Goal: Transaction & Acquisition: Purchase product/service

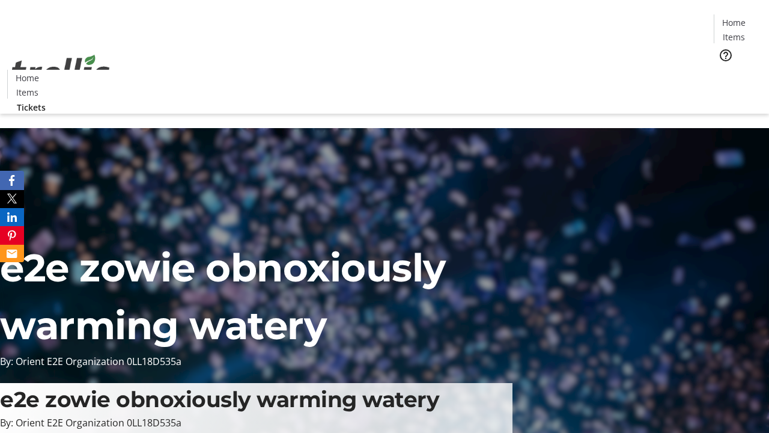
click at [724, 70] on span "Tickets" at bounding box center [738, 76] width 29 height 13
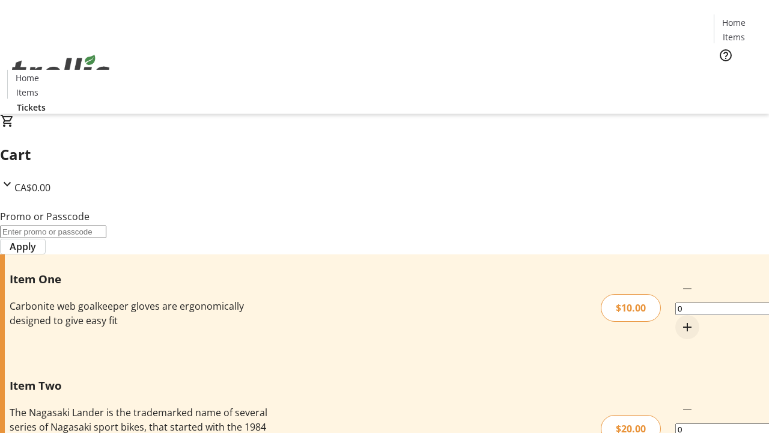
click at [680, 320] on mat-icon "Increment by one" at bounding box center [687, 327] width 14 height 14
type input "1"
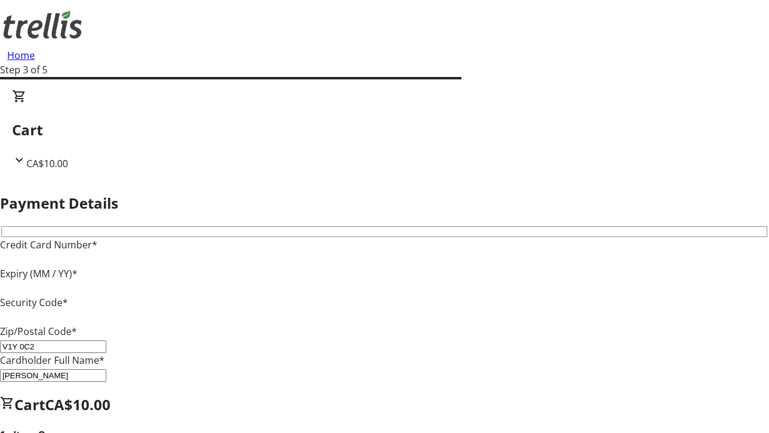
type input "V1Y 0C2"
